Goal: Use online tool/utility: Use online tool/utility

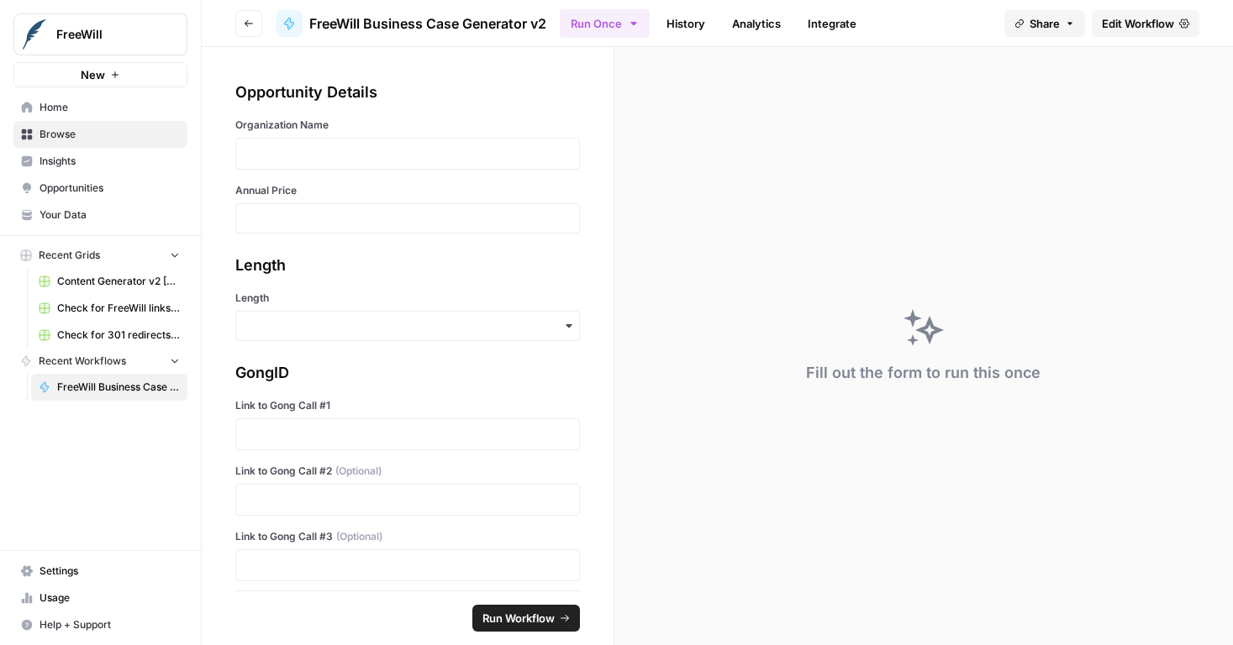
click at [352, 166] on div at bounding box center [407, 154] width 345 height 32
click at [354, 164] on div at bounding box center [407, 154] width 345 height 32
click at [345, 161] on div at bounding box center [407, 154] width 345 height 32
click at [347, 156] on p at bounding box center [407, 153] width 323 height 17
type input "14000"
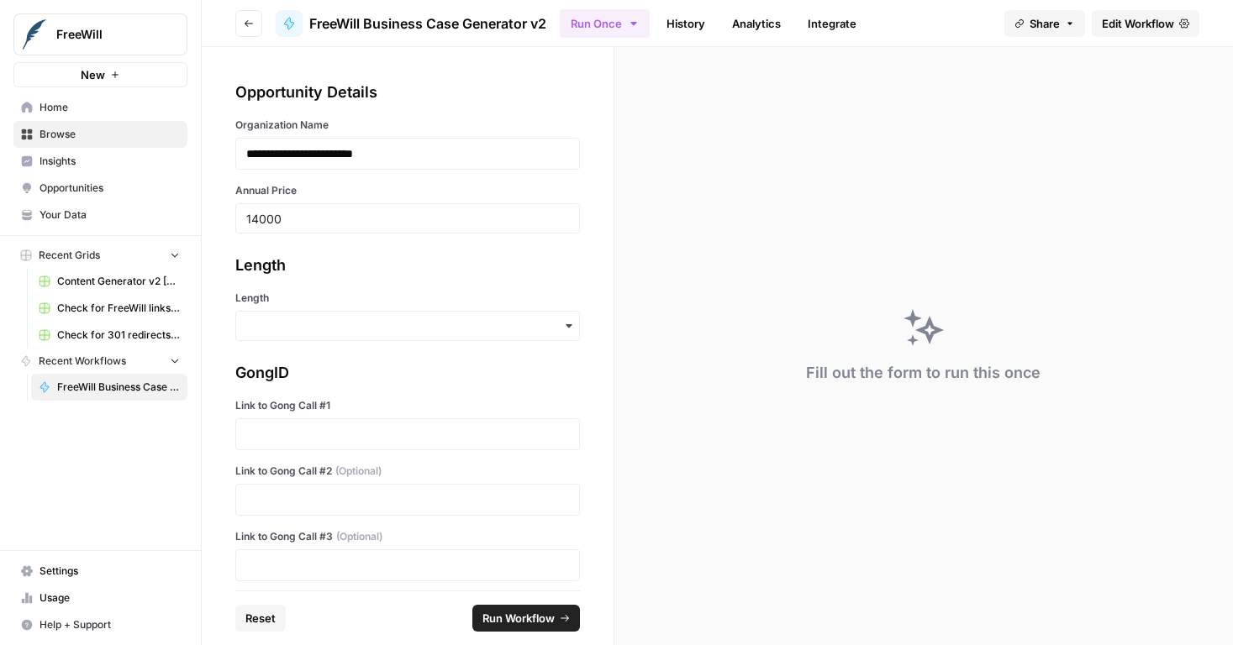
click at [387, 344] on div "**********" at bounding box center [408, 319] width 412 height 544
click at [381, 339] on div "button" at bounding box center [407, 326] width 345 height 30
click at [362, 376] on div "Long" at bounding box center [401, 371] width 330 height 32
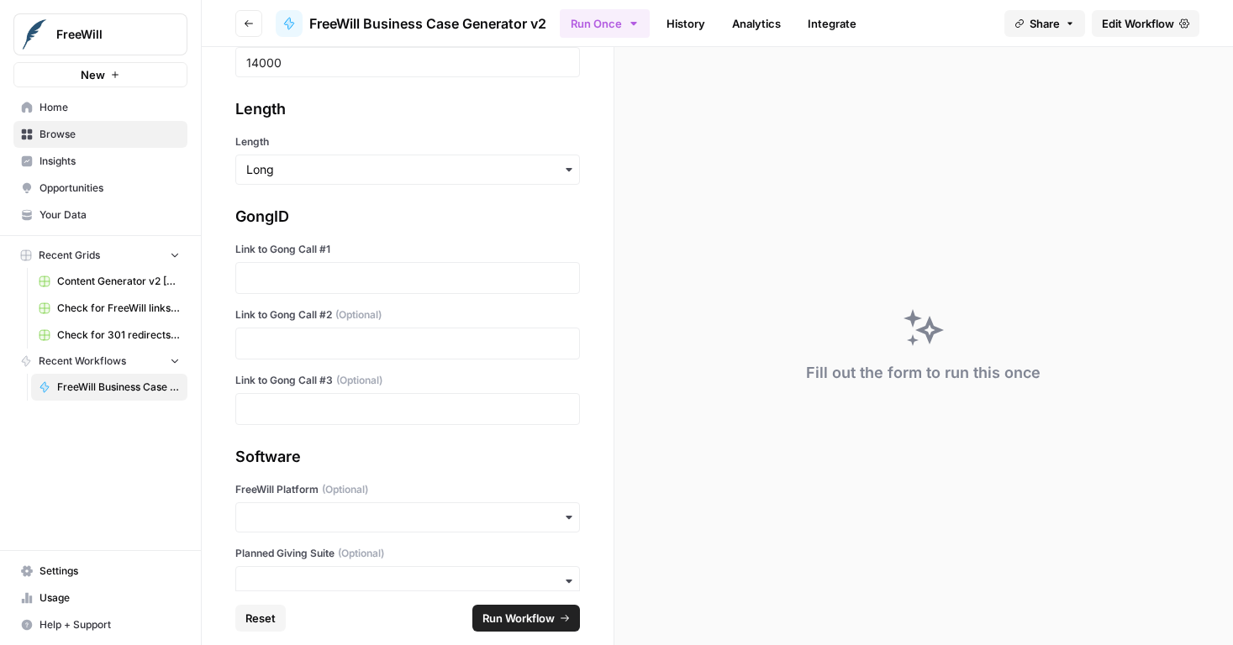
click at [324, 286] on div at bounding box center [407, 278] width 345 height 32
click at [320, 279] on p at bounding box center [407, 278] width 323 height 17
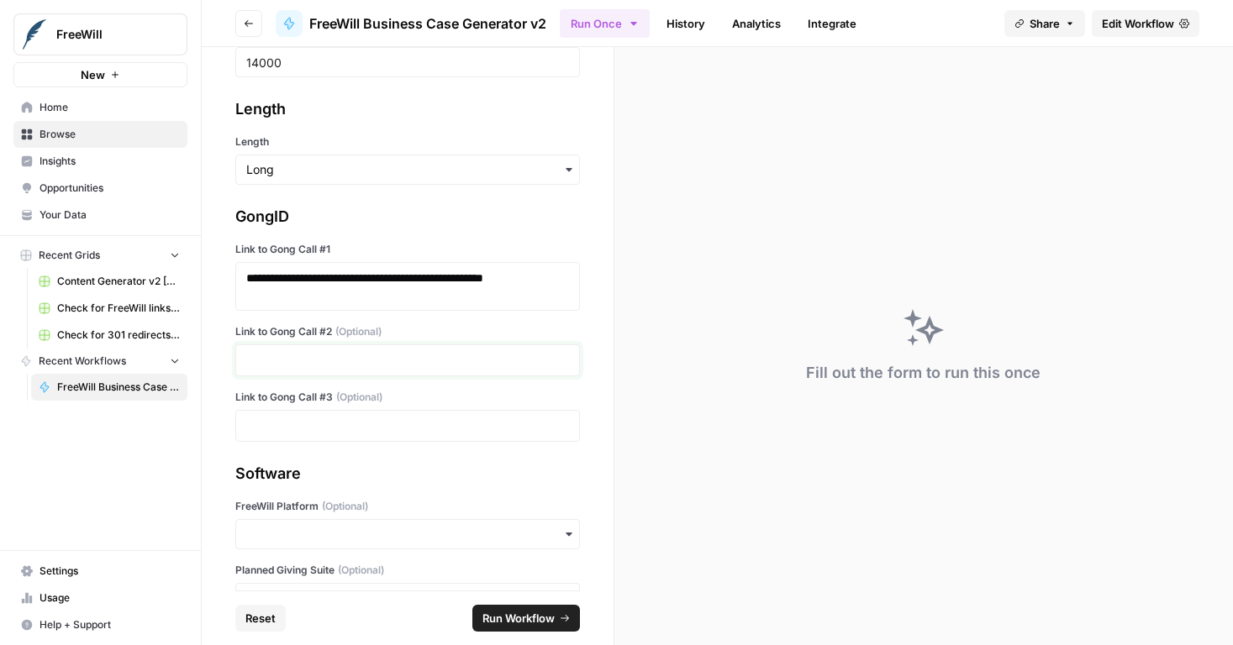
click at [359, 366] on p at bounding box center [407, 360] width 323 height 17
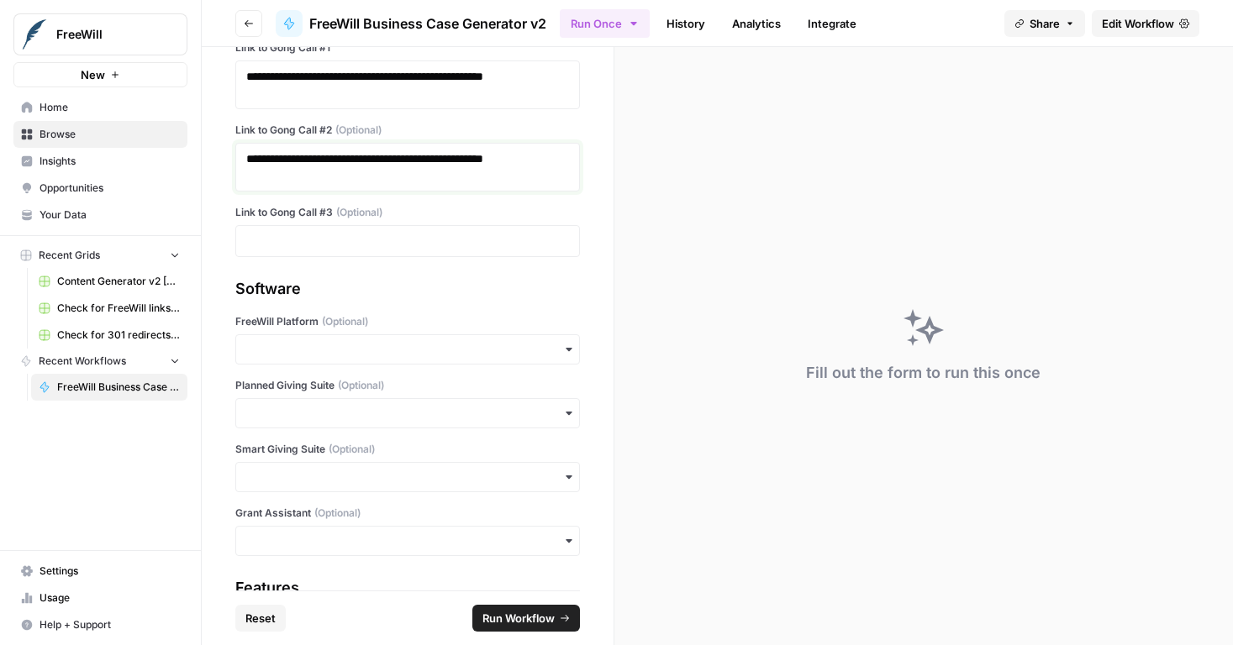
scroll to position [551, 0]
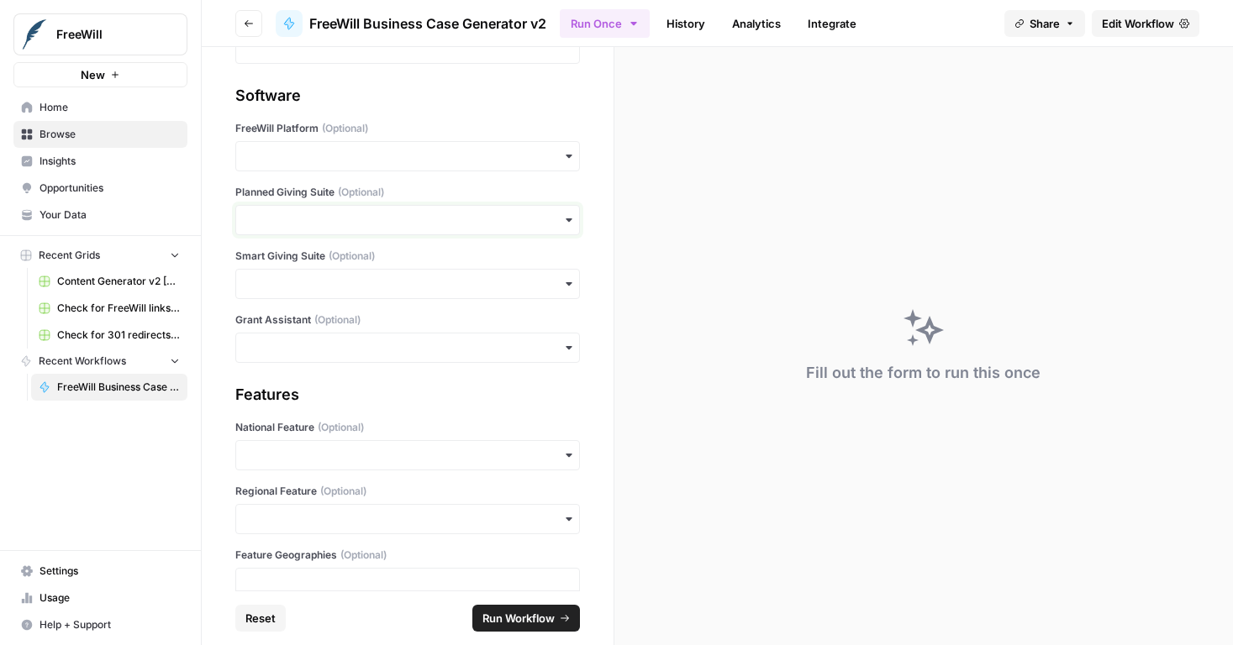
click at [351, 225] on input "Planned Giving Suite (Optional)" at bounding box center [407, 220] width 323 height 17
click at [343, 273] on div "Yes" at bounding box center [401, 266] width 330 height 32
click at [344, 179] on div "Software FreeWill Platform (Optional) Planned Giving Suite (Optional) Smart Giv…" at bounding box center [407, 223] width 345 height 279
click at [348, 162] on input "FreeWill Platform (Optional)" at bounding box center [407, 156] width 323 height 17
click at [336, 239] on div "No" at bounding box center [401, 234] width 330 height 32
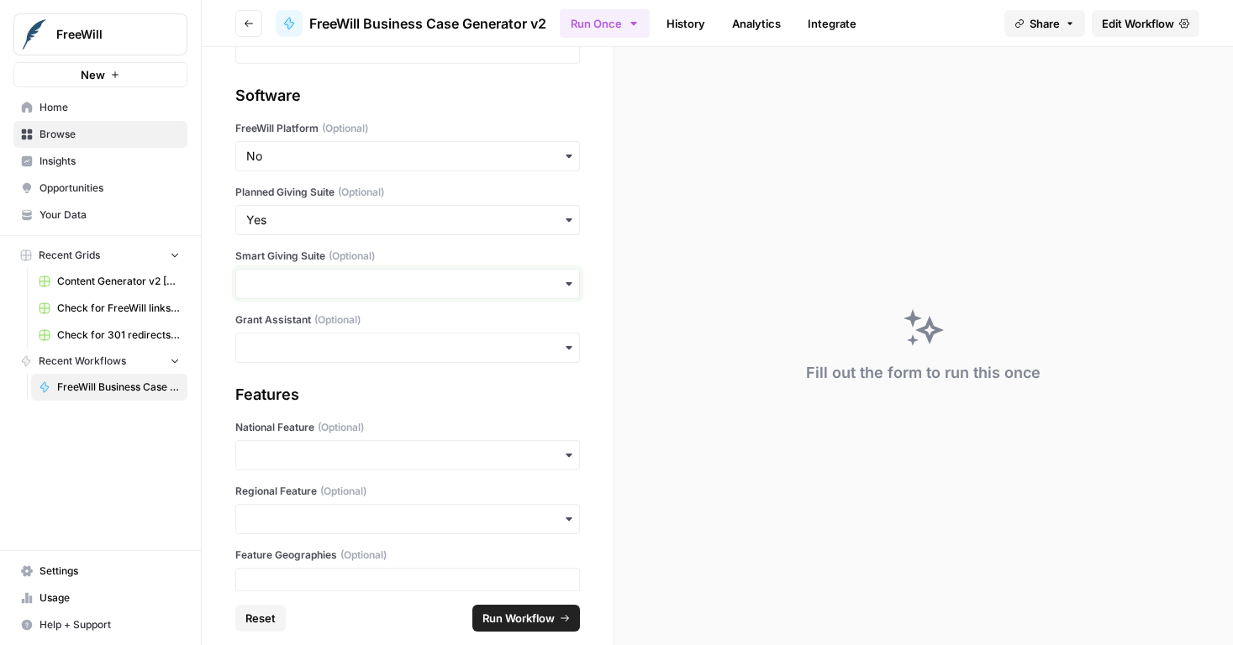
click at [336, 281] on input "Smart Giving Suite (Optional)" at bounding box center [407, 284] width 323 height 17
click at [325, 371] on div "No" at bounding box center [401, 361] width 330 height 32
click at [327, 362] on div "button" at bounding box center [407, 348] width 345 height 30
click at [323, 443] on div "Yes No" at bounding box center [401, 409] width 332 height 79
click at [327, 435] on div "No" at bounding box center [401, 425] width 330 height 32
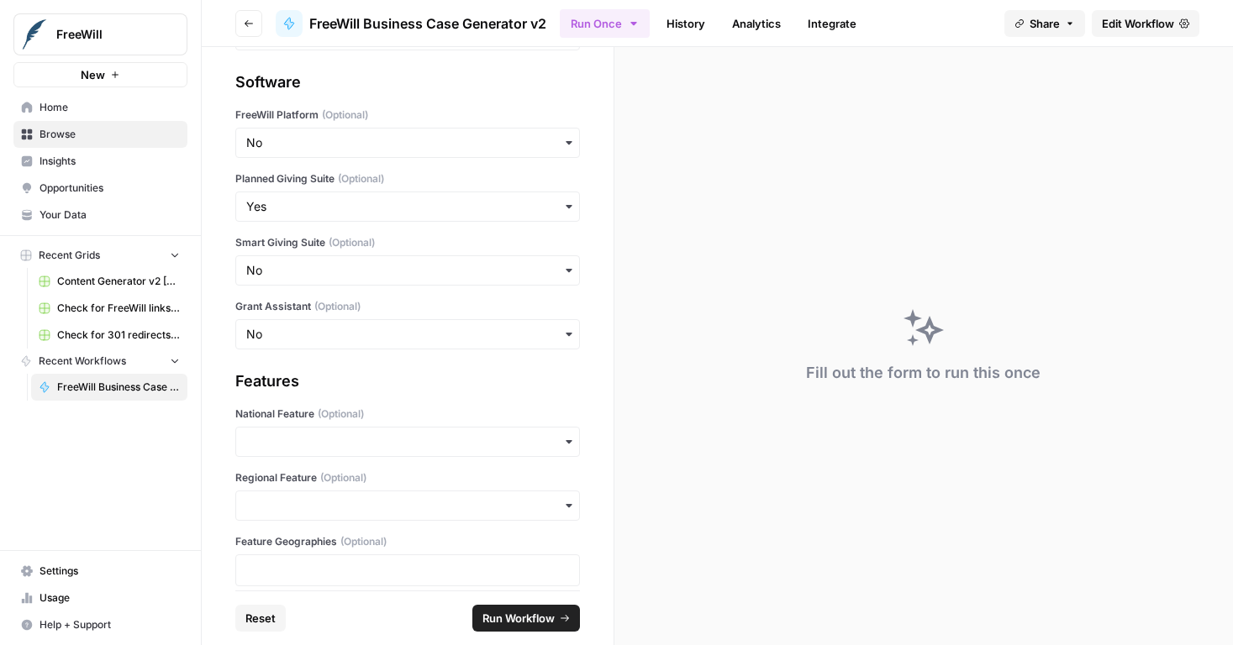
scroll to position [581, 0]
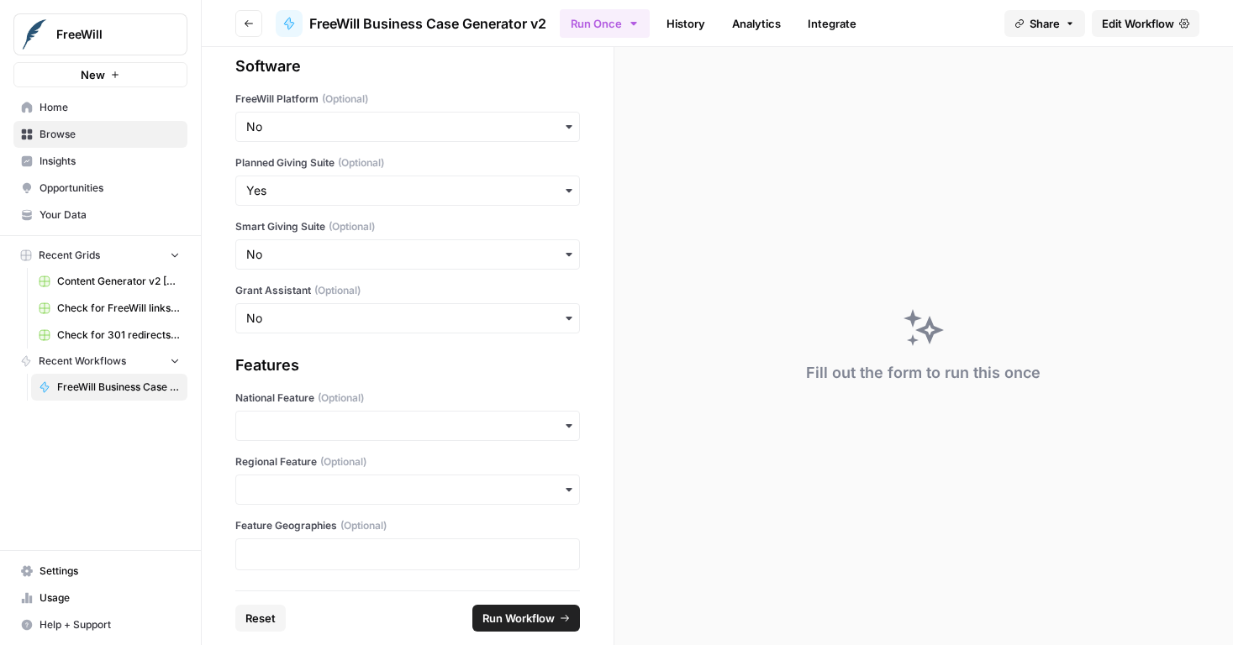
click at [546, 620] on span "Run Workflow" at bounding box center [518, 618] width 72 height 17
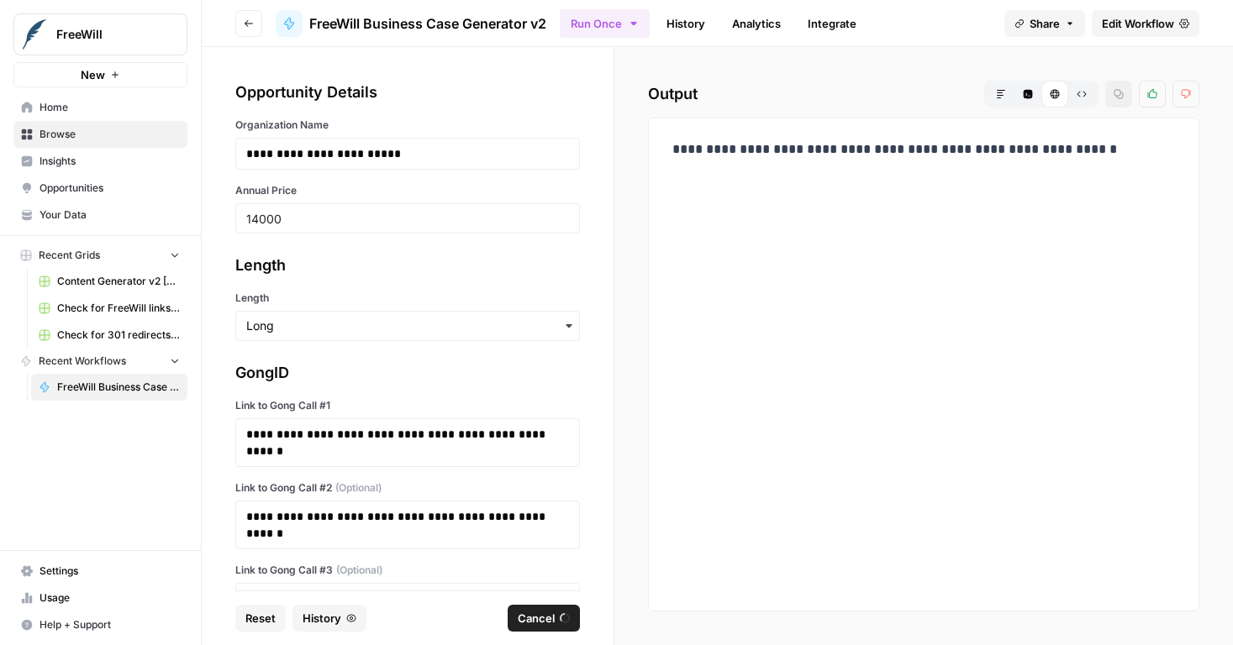
scroll to position [581, 0]
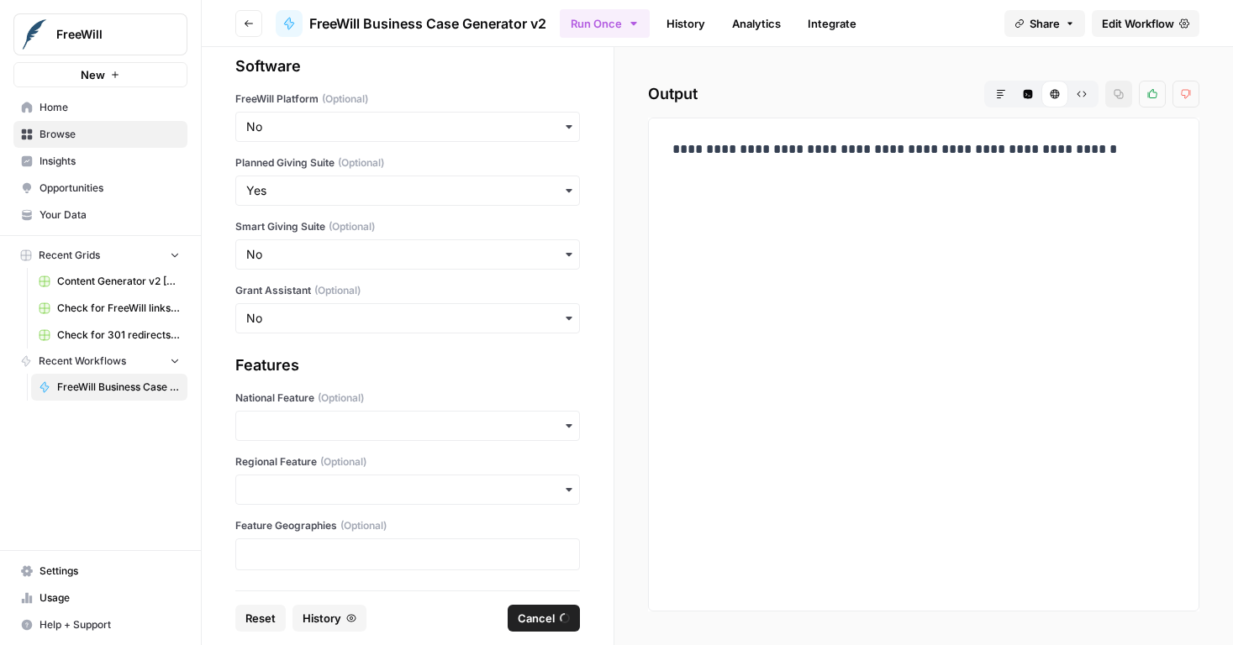
click at [545, 617] on span "Cancel" at bounding box center [536, 618] width 37 height 17
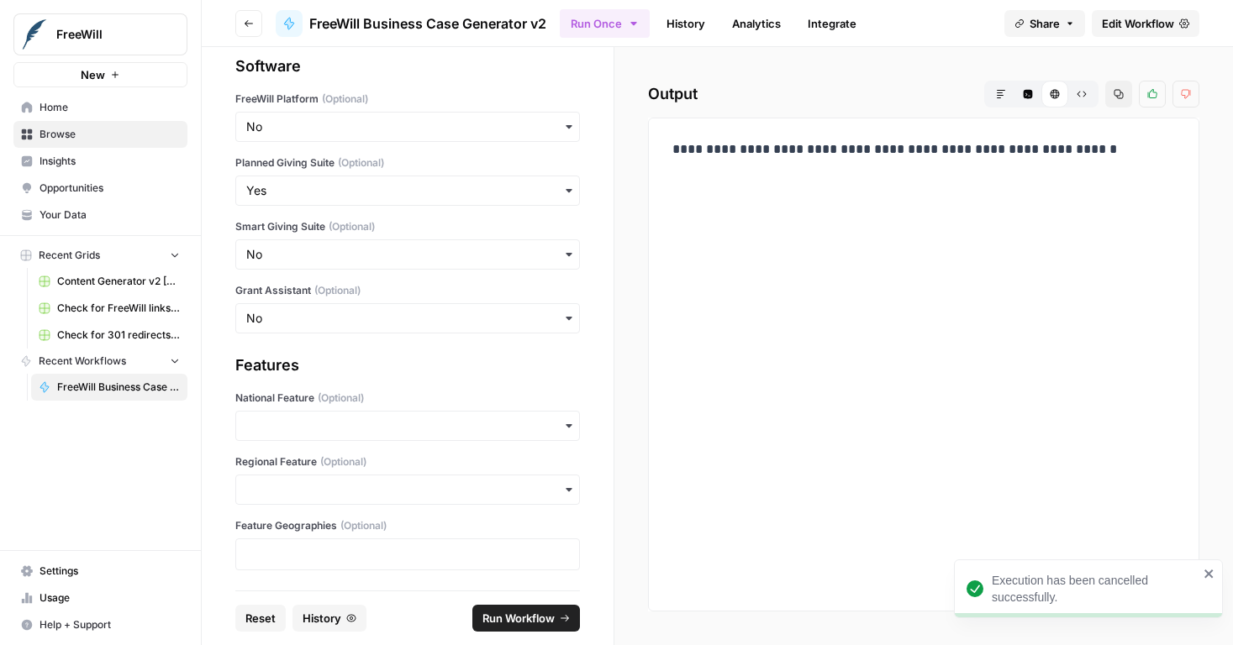
click at [545, 618] on span "Run Workflow" at bounding box center [518, 618] width 72 height 17
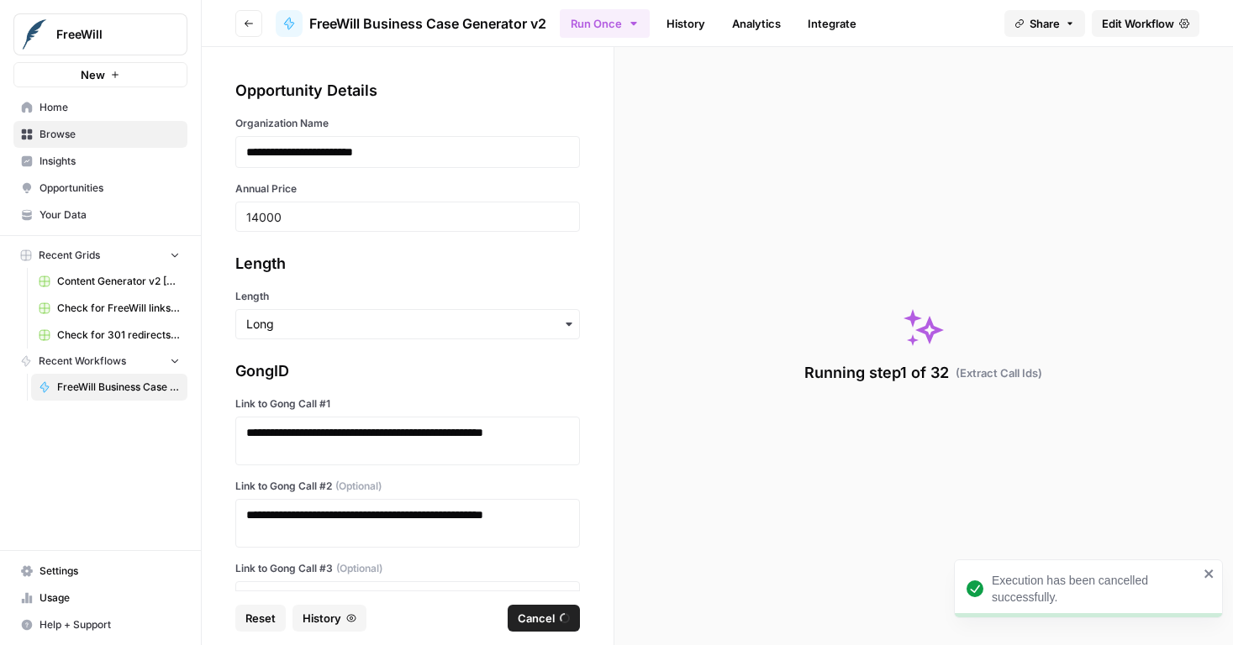
scroll to position [0, 0]
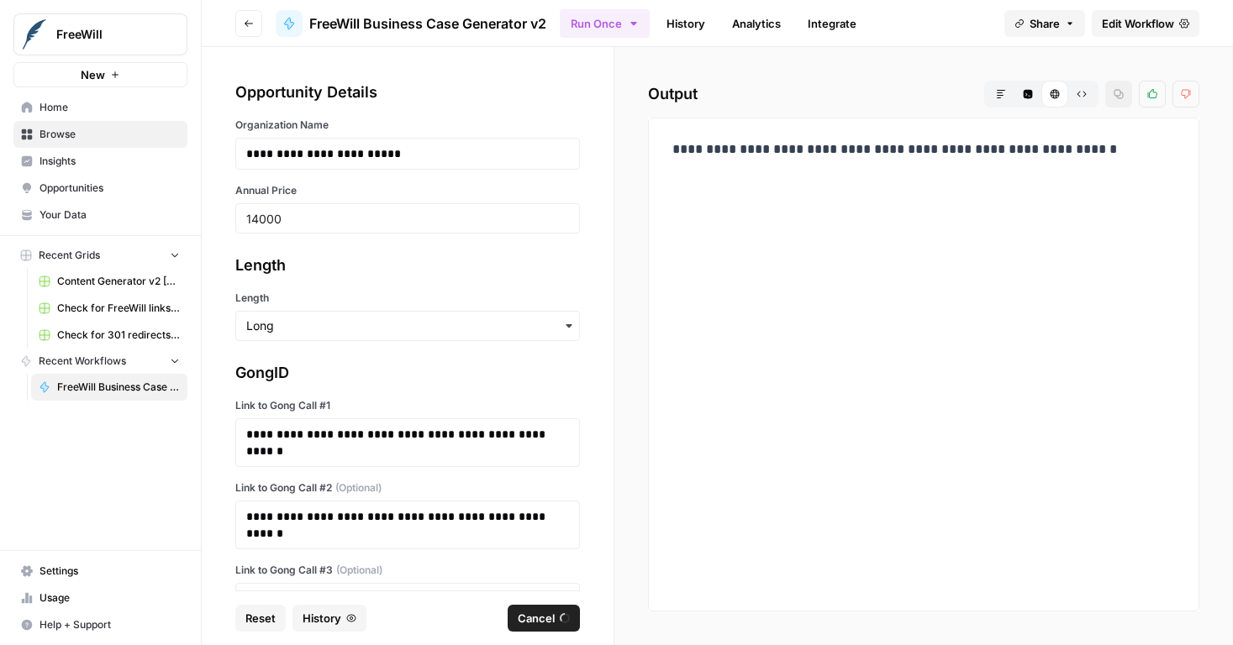
click at [936, 248] on div "**********" at bounding box center [923, 365] width 523 height 466
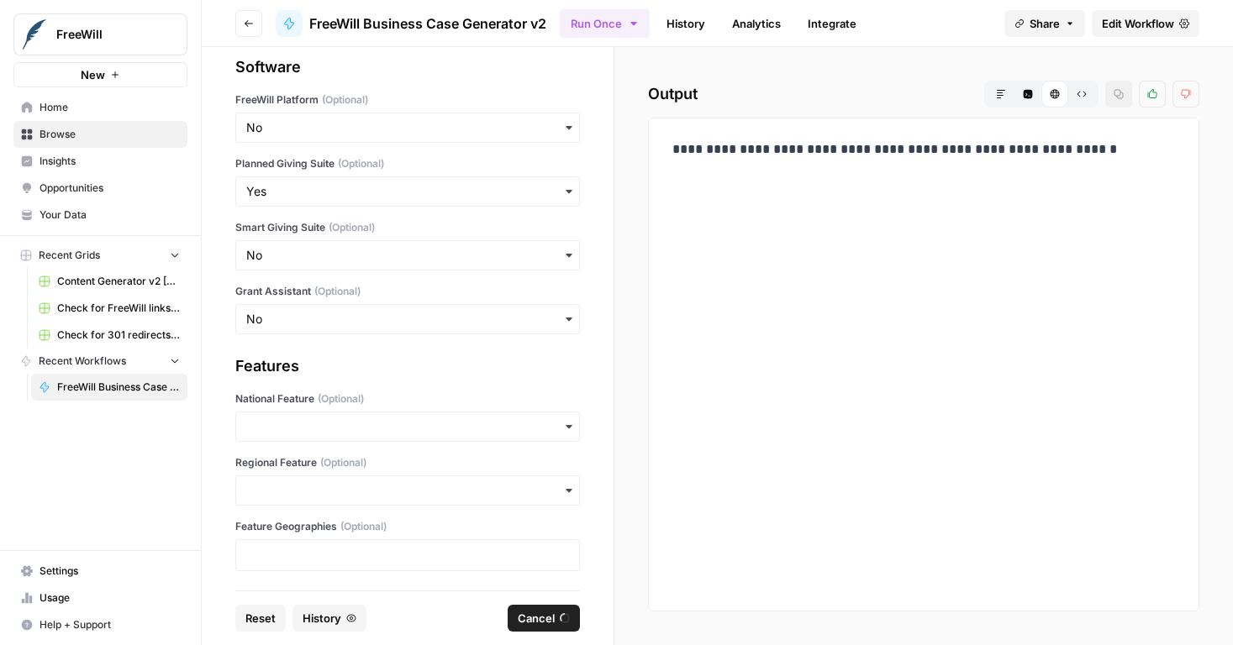
scroll to position [581, 0]
click at [731, 150] on p "**********" at bounding box center [923, 150] width 502 height 22
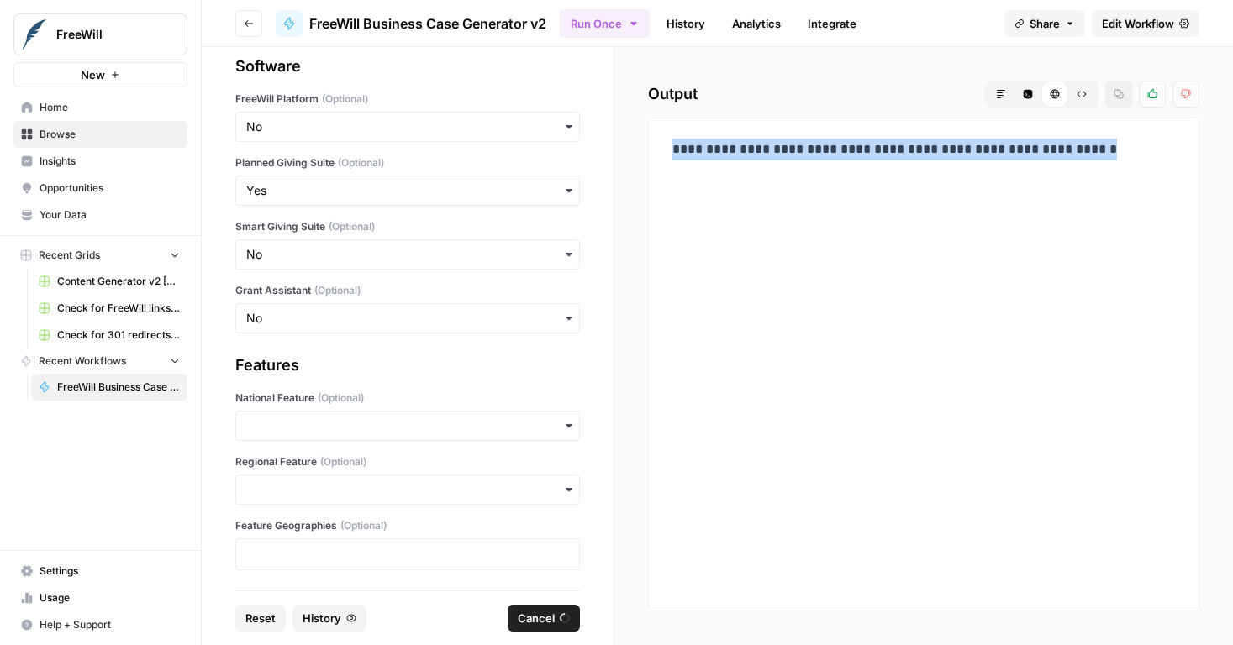
click at [731, 150] on p "**********" at bounding box center [923, 150] width 502 height 22
click at [635, 213] on div "**********" at bounding box center [923, 346] width 618 height 598
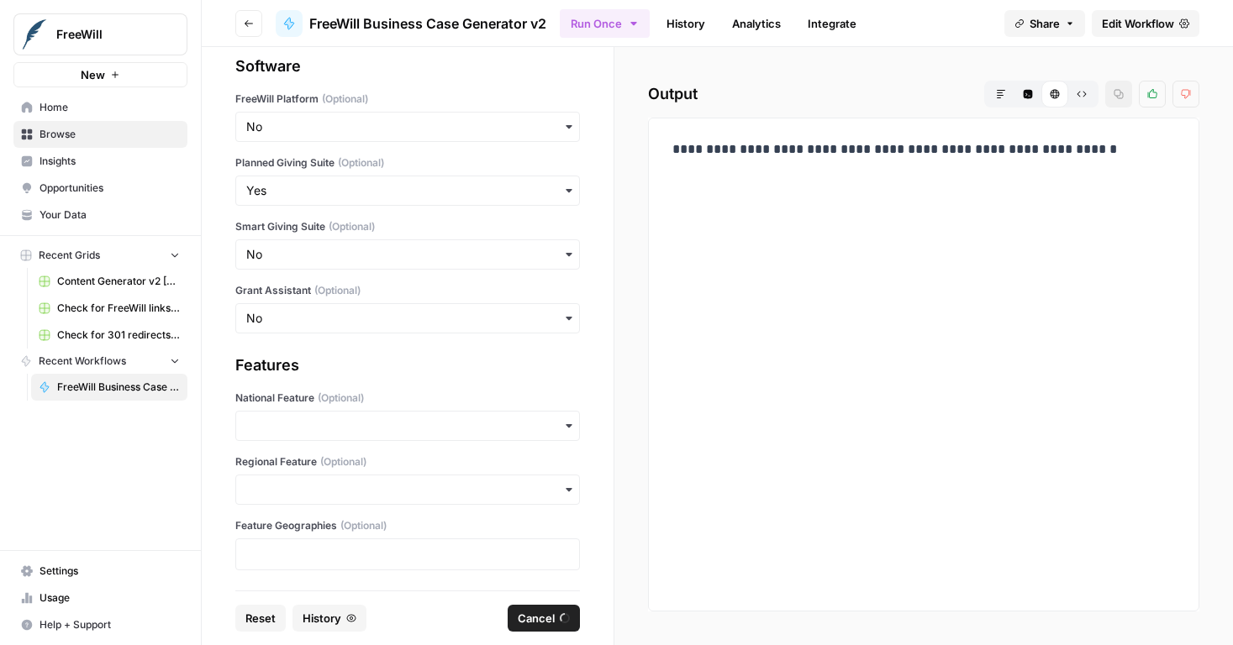
click at [616, 227] on div "**********" at bounding box center [923, 346] width 618 height 598
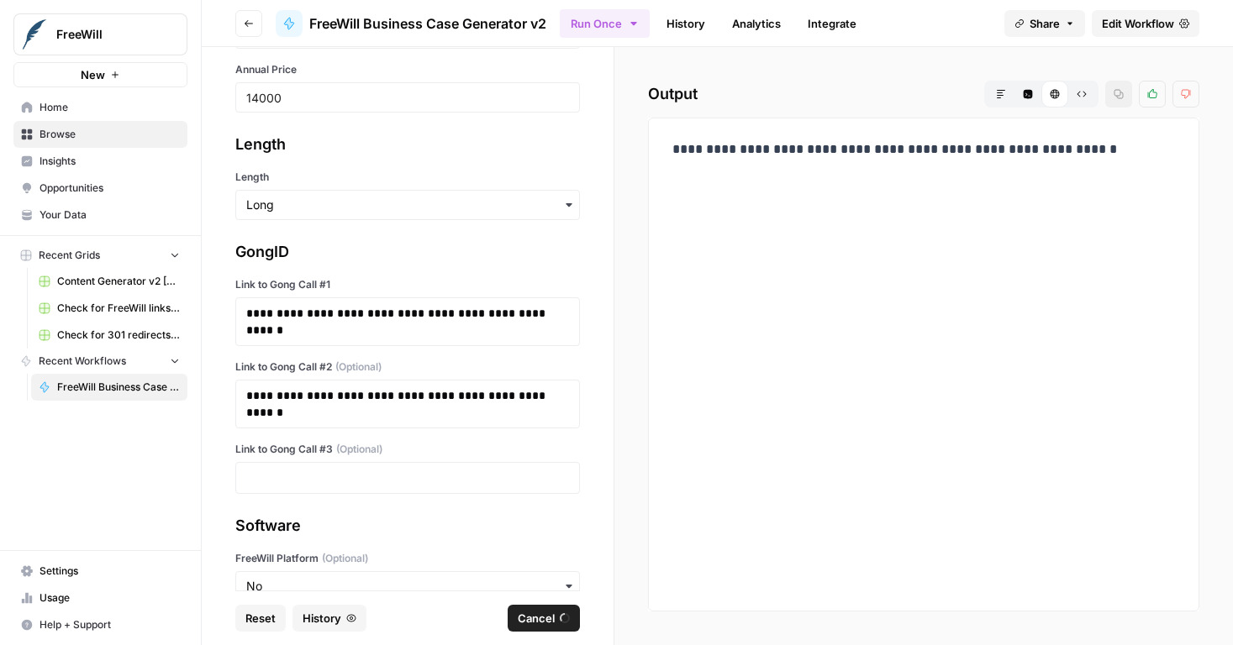
scroll to position [8, 0]
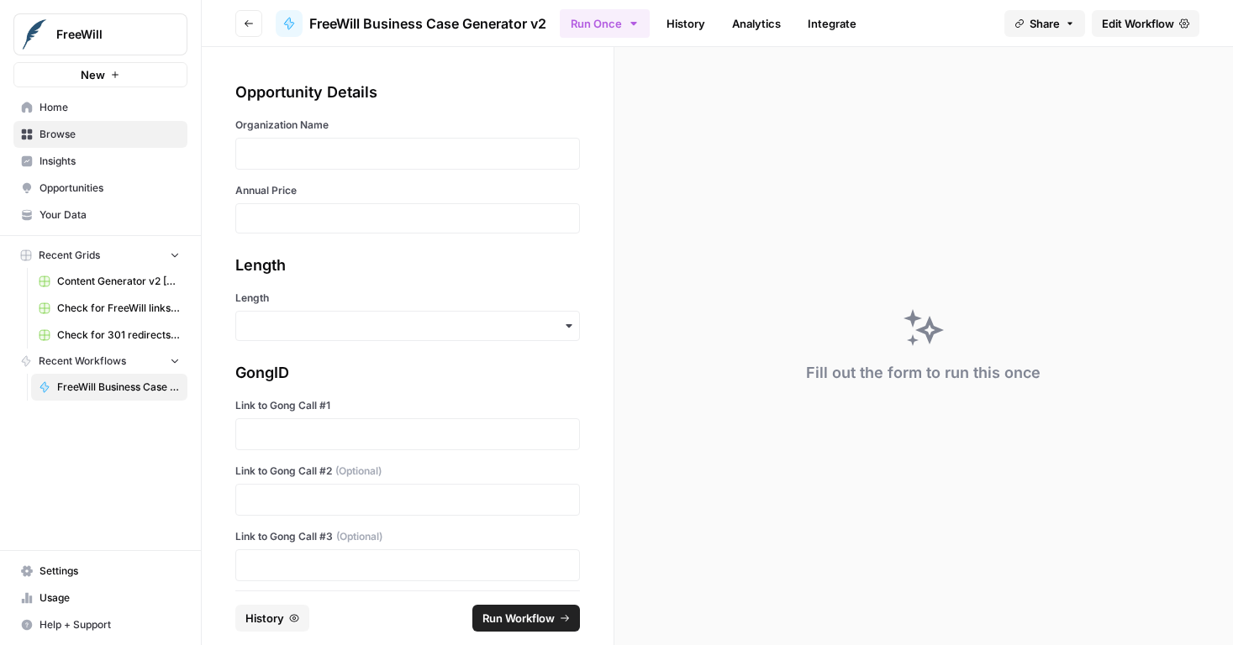
click at [339, 164] on div at bounding box center [407, 154] width 345 height 32
click at [331, 155] on p at bounding box center [407, 153] width 323 height 17
type input "14000"
click at [344, 332] on input "Length" at bounding box center [407, 326] width 323 height 17
click at [339, 376] on div "Long" at bounding box center [401, 371] width 330 height 32
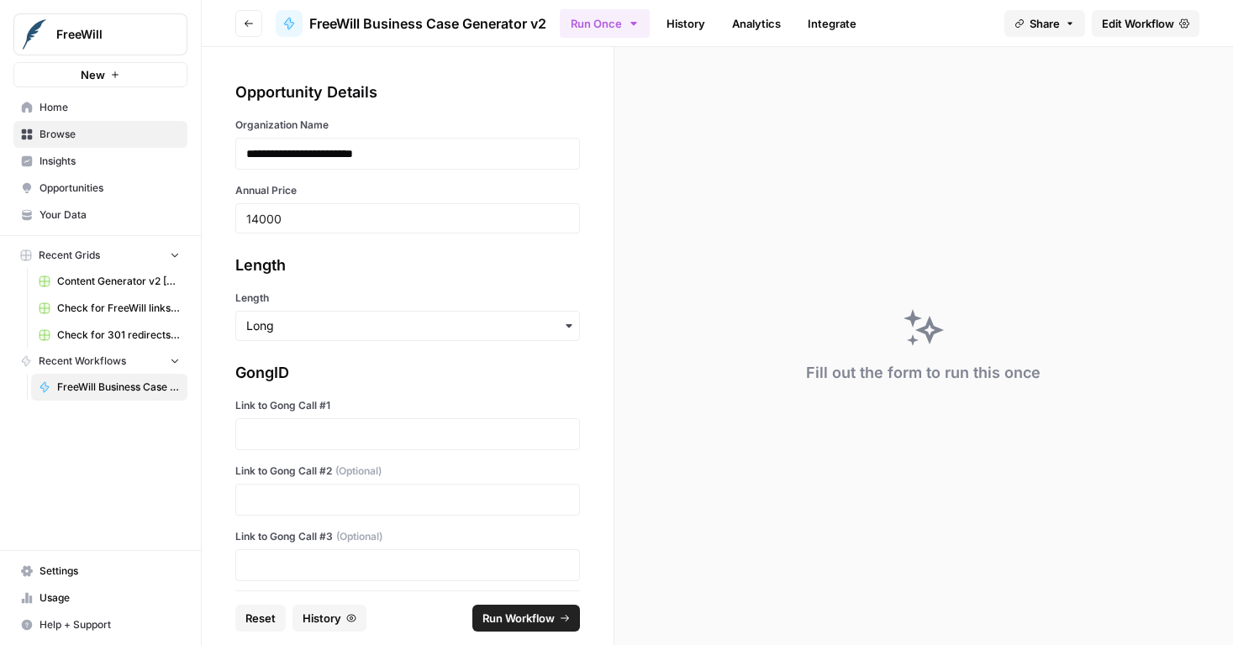
scroll to position [292, 0]
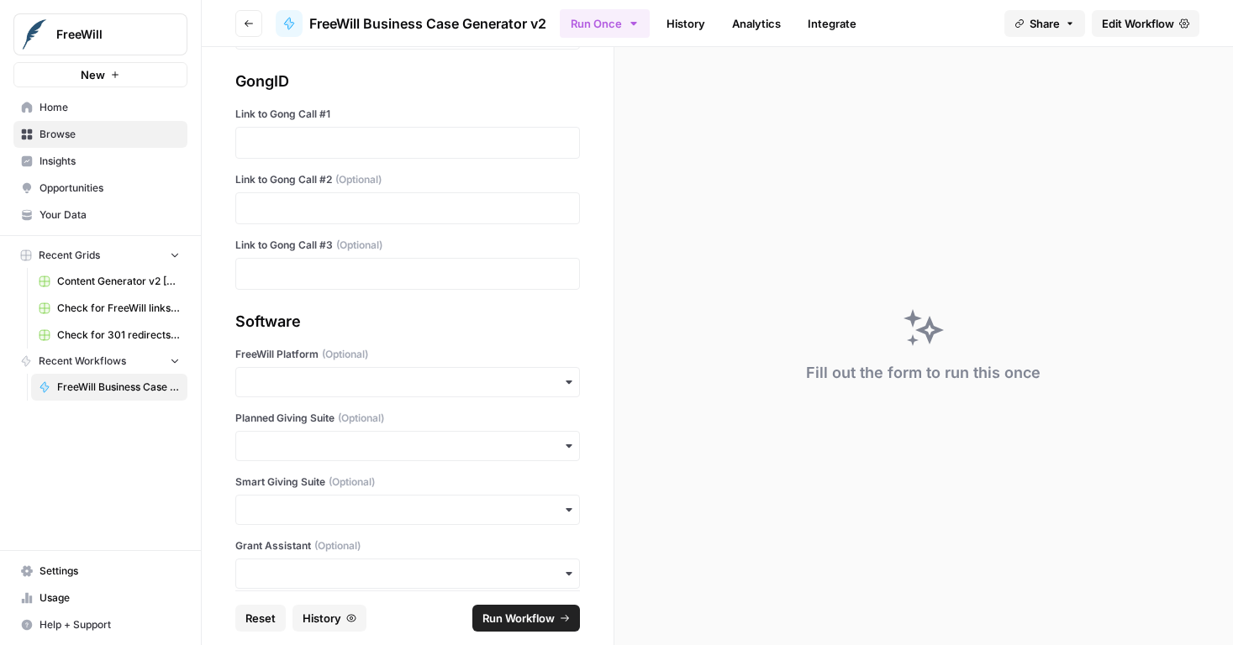
click at [413, 218] on div at bounding box center [407, 208] width 345 height 32
click at [427, 153] on div at bounding box center [407, 143] width 345 height 32
click at [429, 145] on p at bounding box center [407, 142] width 323 height 17
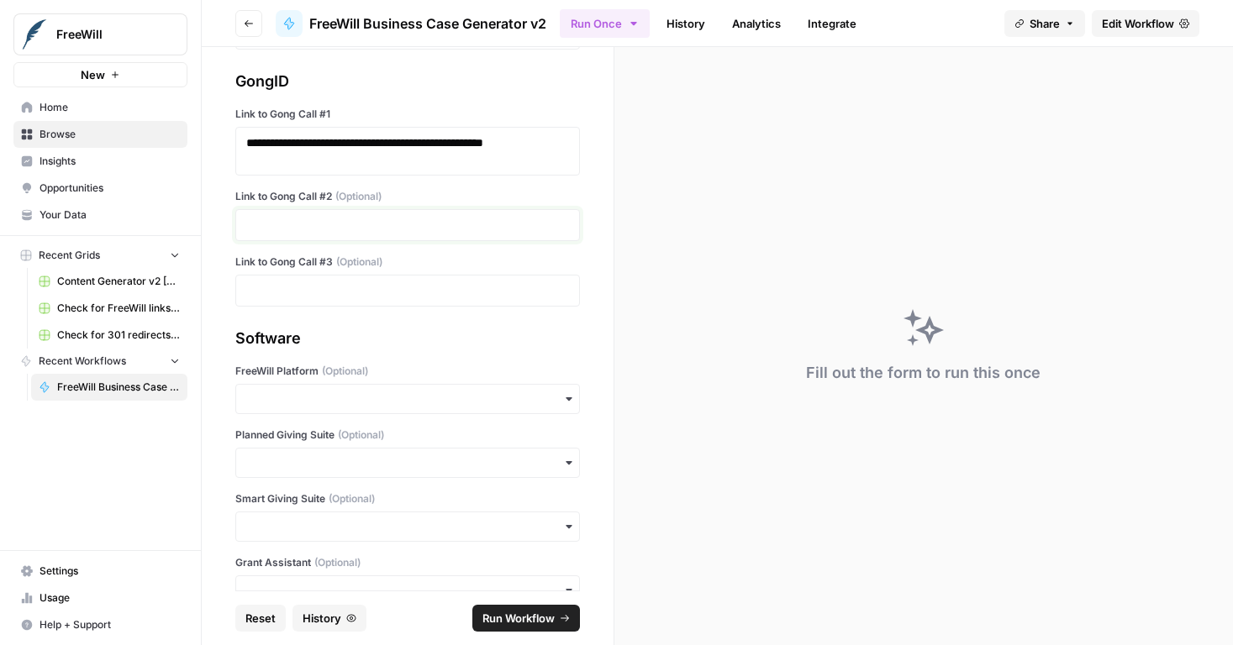
click at [390, 222] on p at bounding box center [407, 225] width 323 height 17
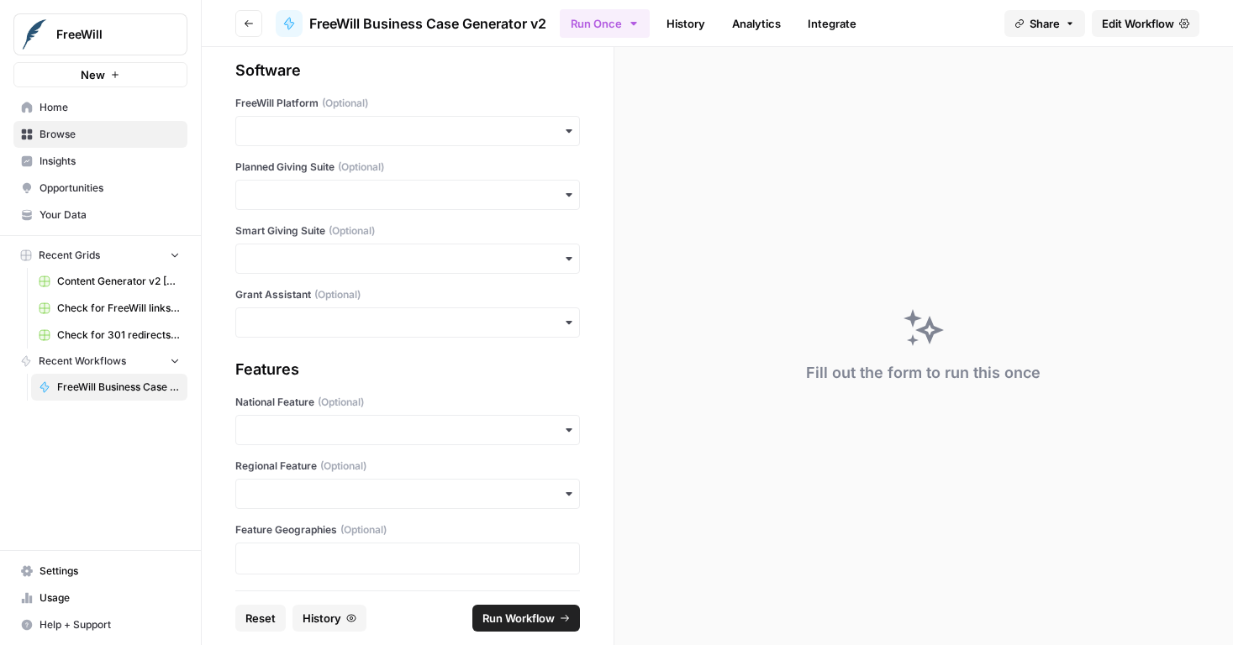
scroll to position [581, 0]
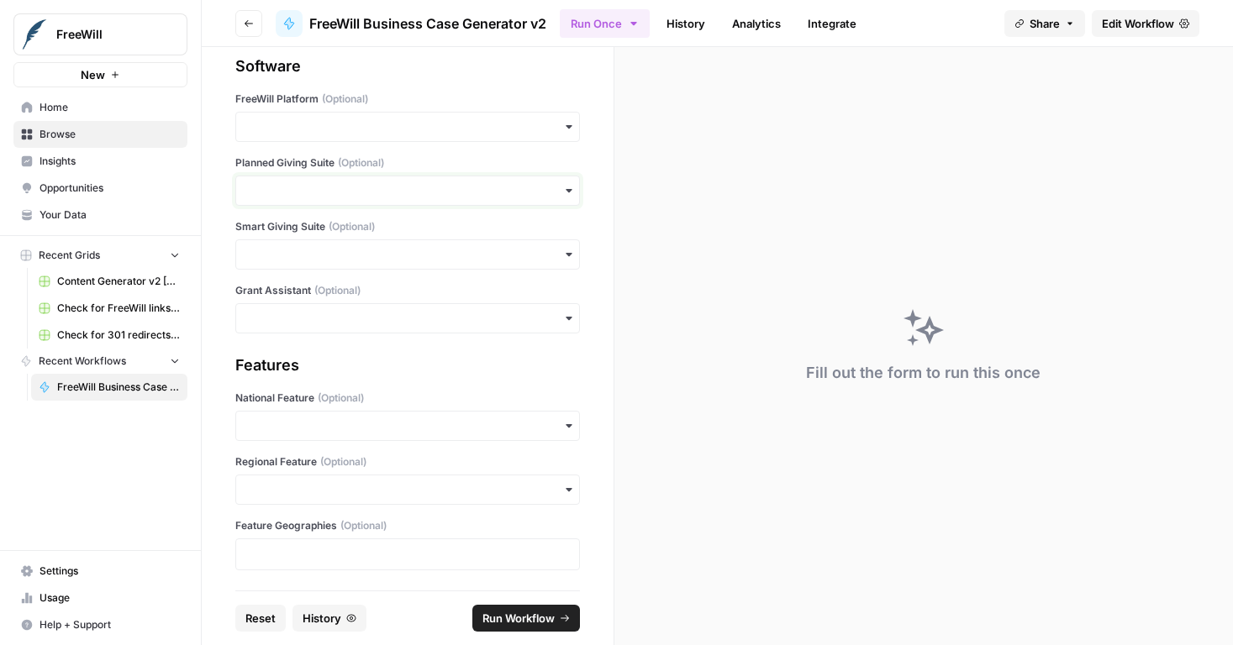
click at [321, 188] on input "Planned Giving Suite (Optional)" at bounding box center [407, 190] width 323 height 17
click at [329, 229] on div "Yes" at bounding box center [401, 236] width 330 height 32
click at [529, 613] on span "Run Workflow" at bounding box center [518, 618] width 72 height 17
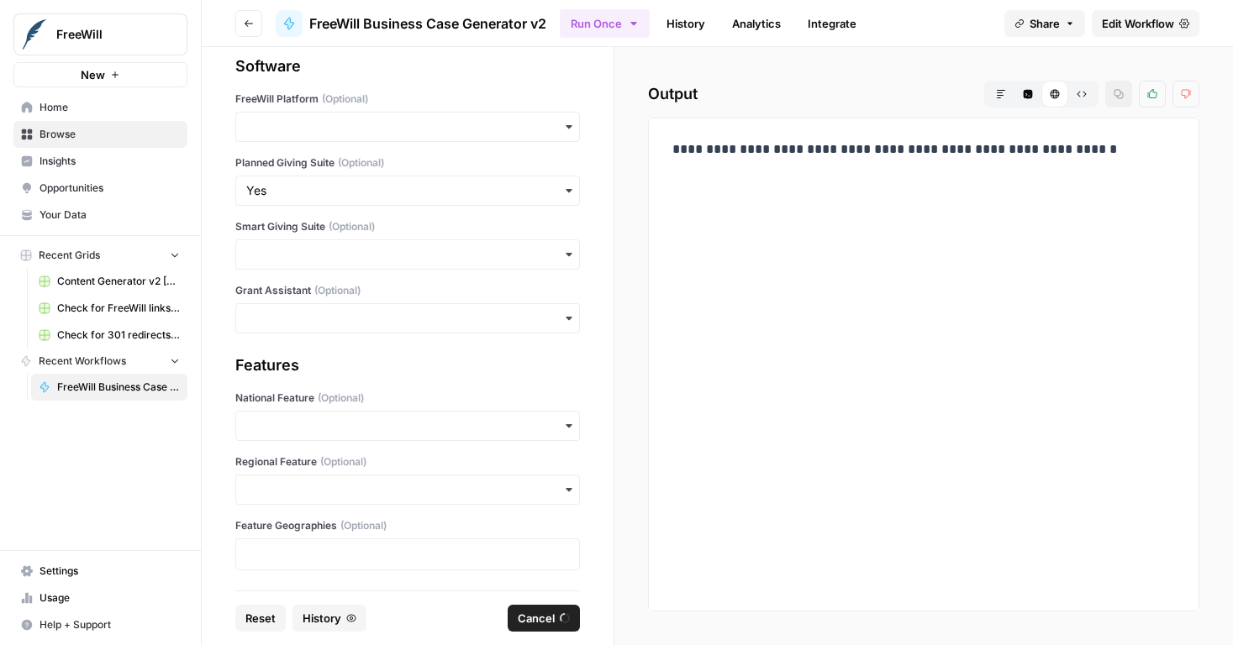
click at [800, 82] on h2 "Output Markdown Code Editor HTML Viewer Raw Output Copy Thumbs up Thumbs down" at bounding box center [923, 94] width 551 height 27
click at [545, 619] on span "Cancel" at bounding box center [536, 618] width 37 height 17
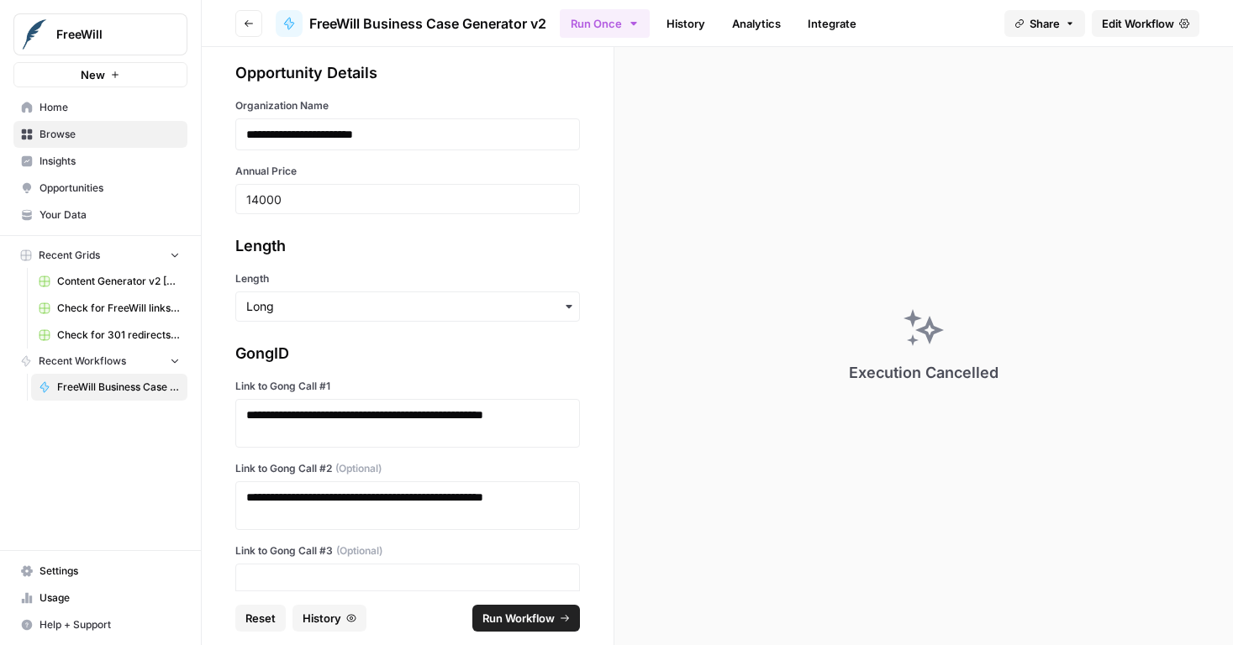
scroll to position [28, 0]
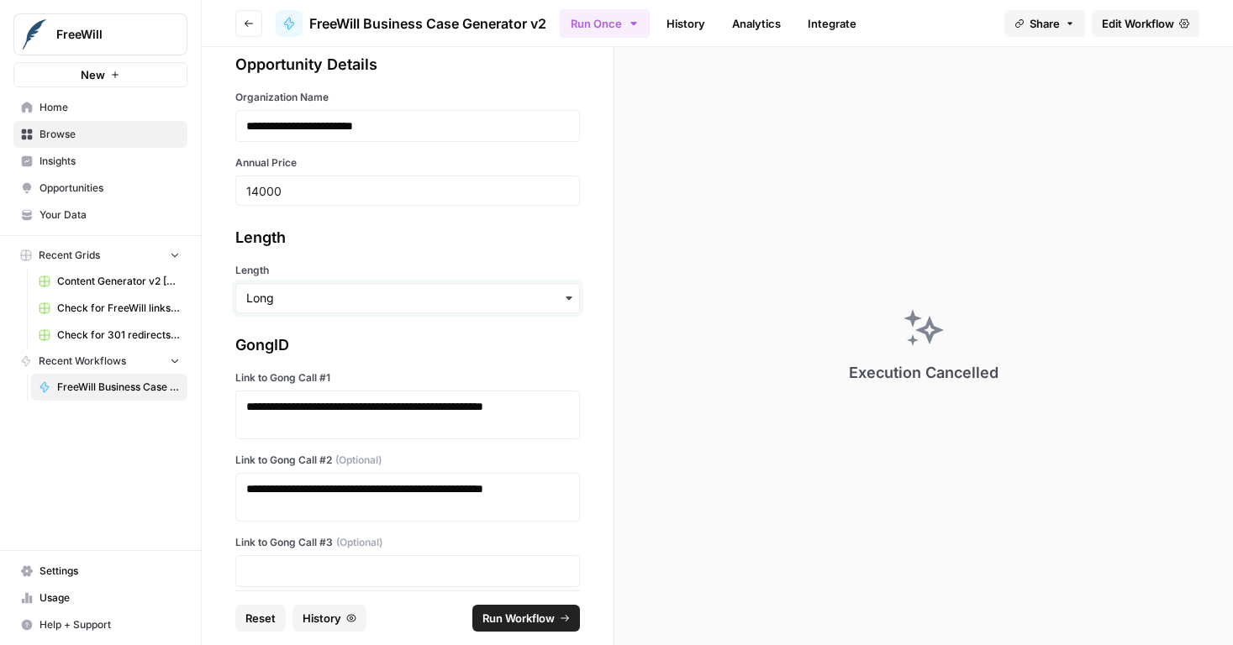
click at [423, 303] on input "Length" at bounding box center [407, 298] width 323 height 17
click at [413, 381] on div "Short" at bounding box center [401, 376] width 330 height 32
click at [533, 625] on span "Run Workflow" at bounding box center [518, 618] width 72 height 17
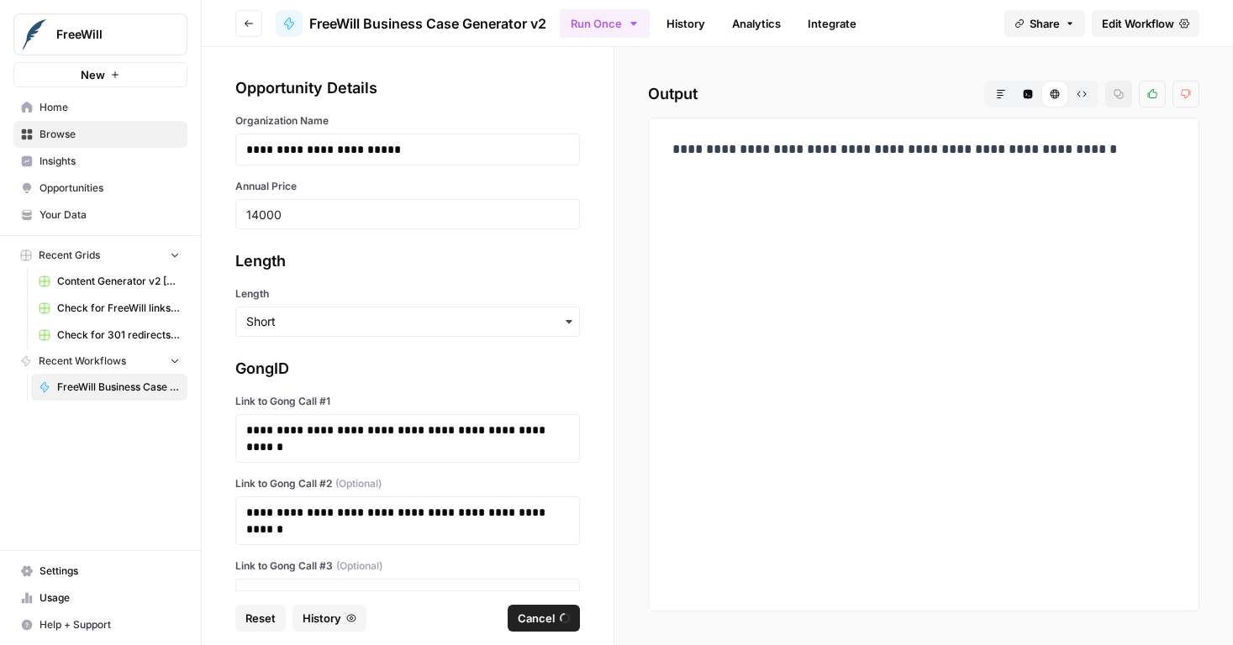
scroll to position [0, 0]
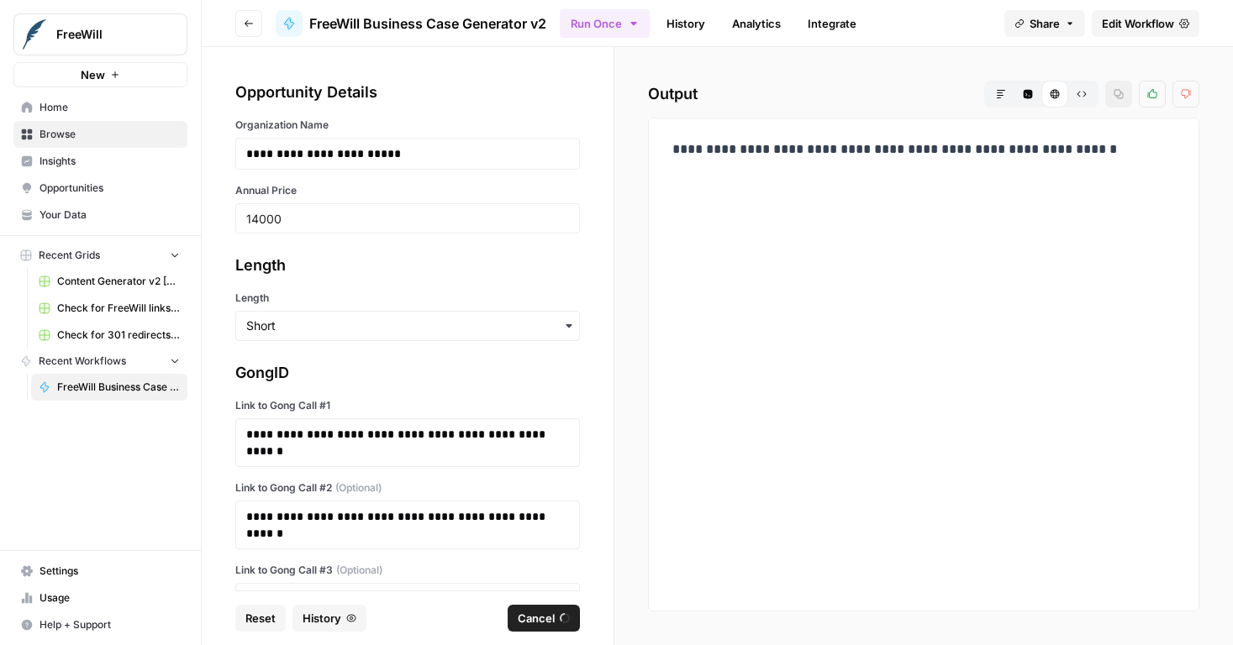
click at [502, 276] on div "Length" at bounding box center [407, 266] width 345 height 24
click at [624, 404] on div "**********" at bounding box center [923, 346] width 618 height 598
click at [624, 405] on div "**********" at bounding box center [923, 346] width 618 height 598
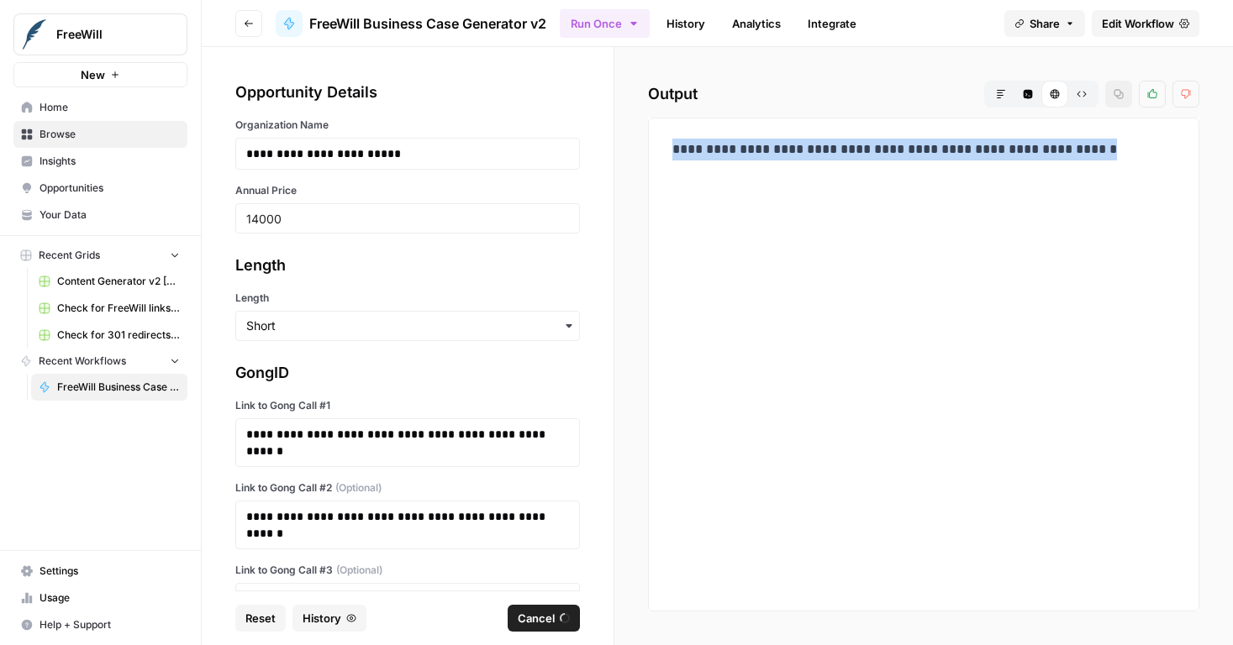
click at [624, 405] on div "**********" at bounding box center [923, 346] width 618 height 598
click at [627, 403] on div "**********" at bounding box center [923, 346] width 618 height 598
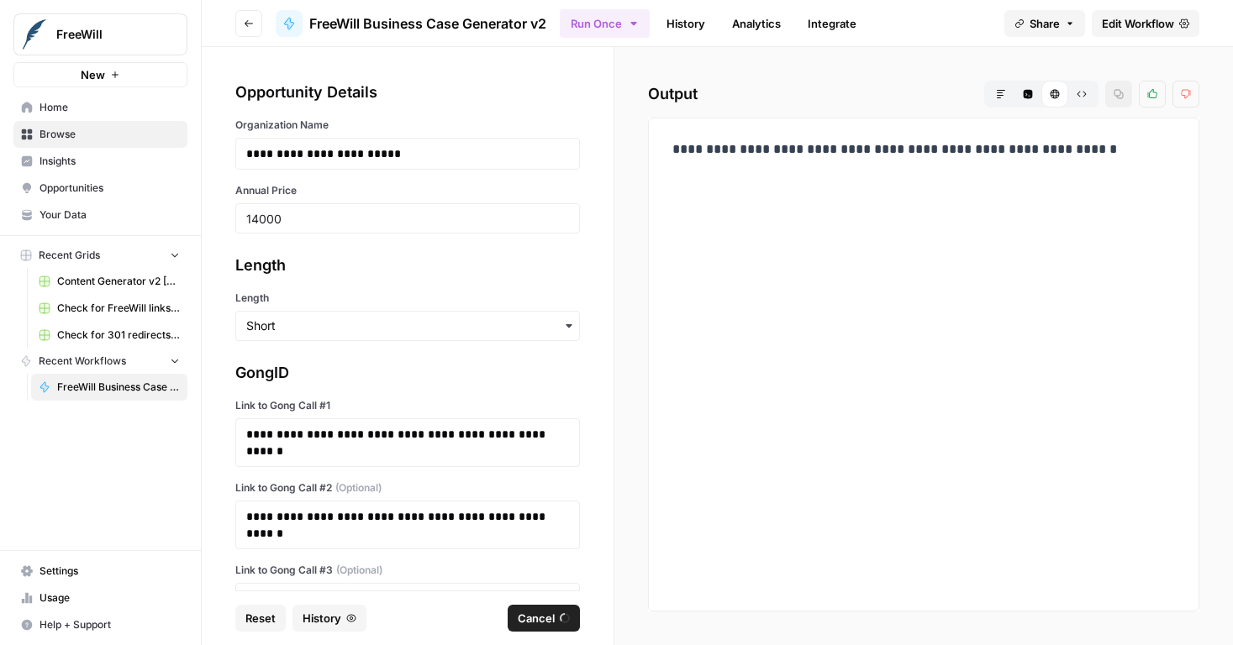
click at [658, 262] on div "**********" at bounding box center [923, 365] width 551 height 494
click at [548, 620] on span "Cancel" at bounding box center [536, 618] width 37 height 17
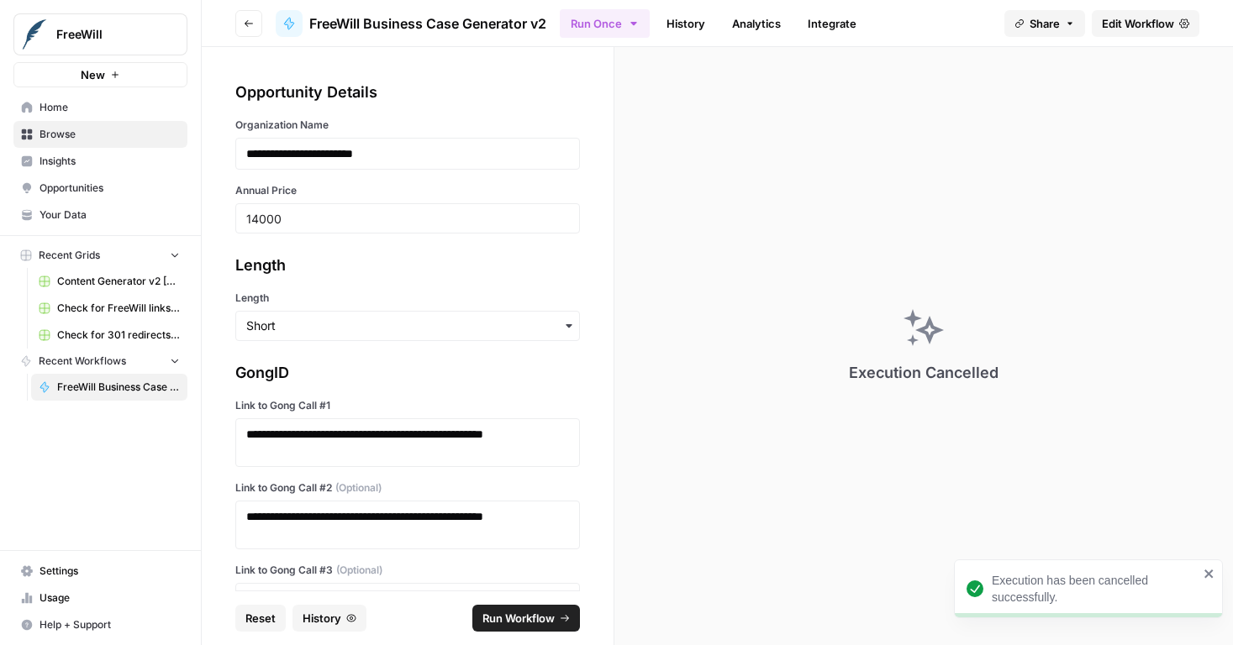
click at [512, 621] on span "Run Workflow" at bounding box center [518, 618] width 72 height 17
